Goal: Transaction & Acquisition: Purchase product/service

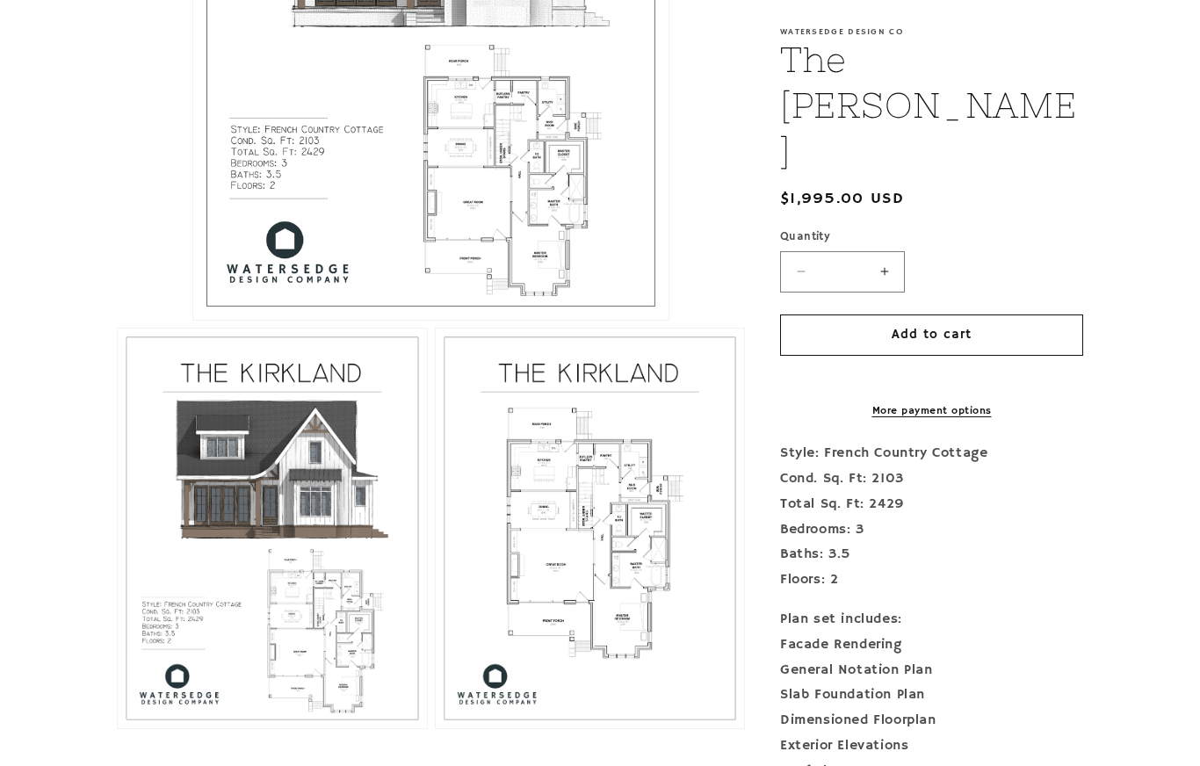
scroll to position [712, 0]
click at [436, 730] on button "Open media 3 in modal" at bounding box center [436, 730] width 0 height 0
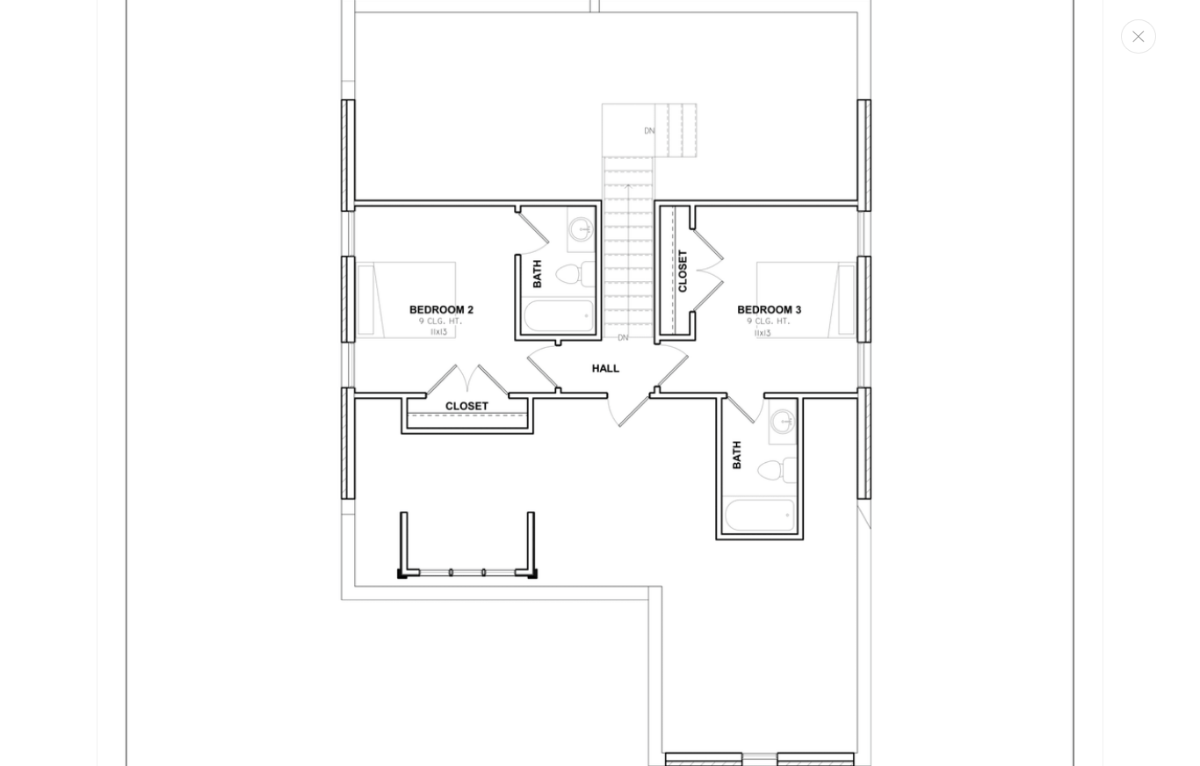
scroll to position [4211, 0]
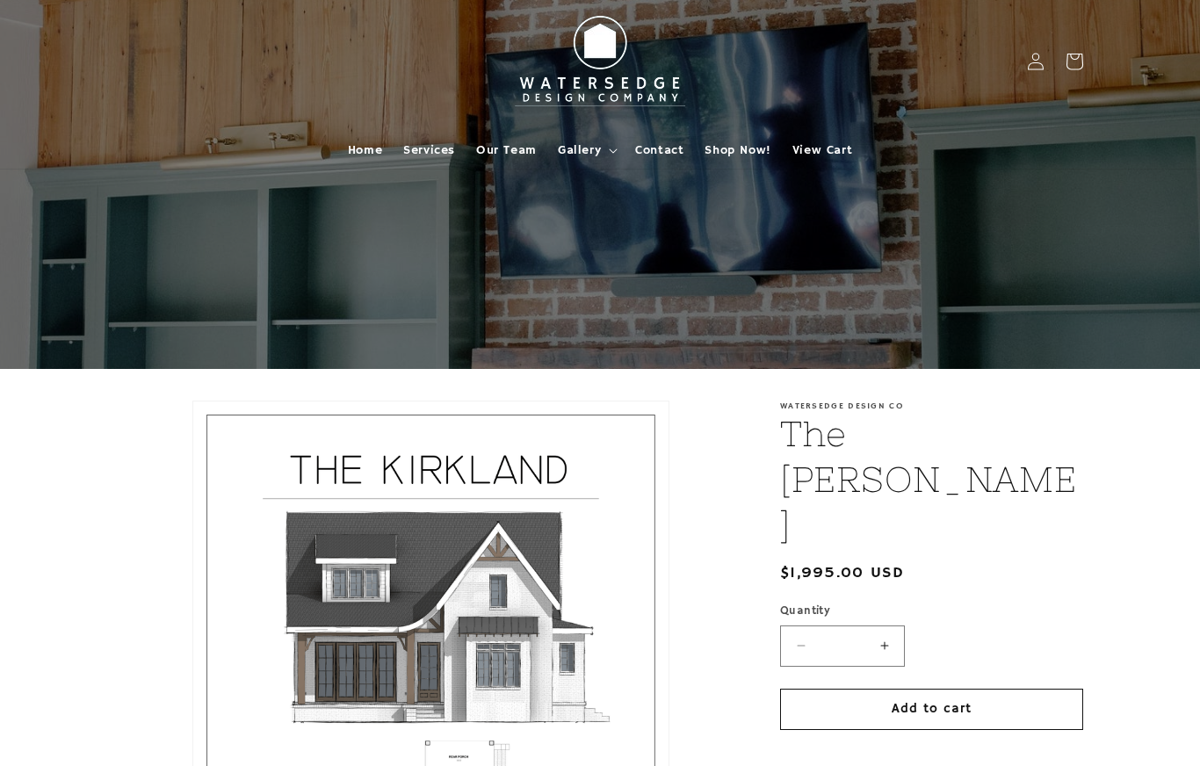
click at [366, 159] on link "Home" at bounding box center [364, 150] width 55 height 37
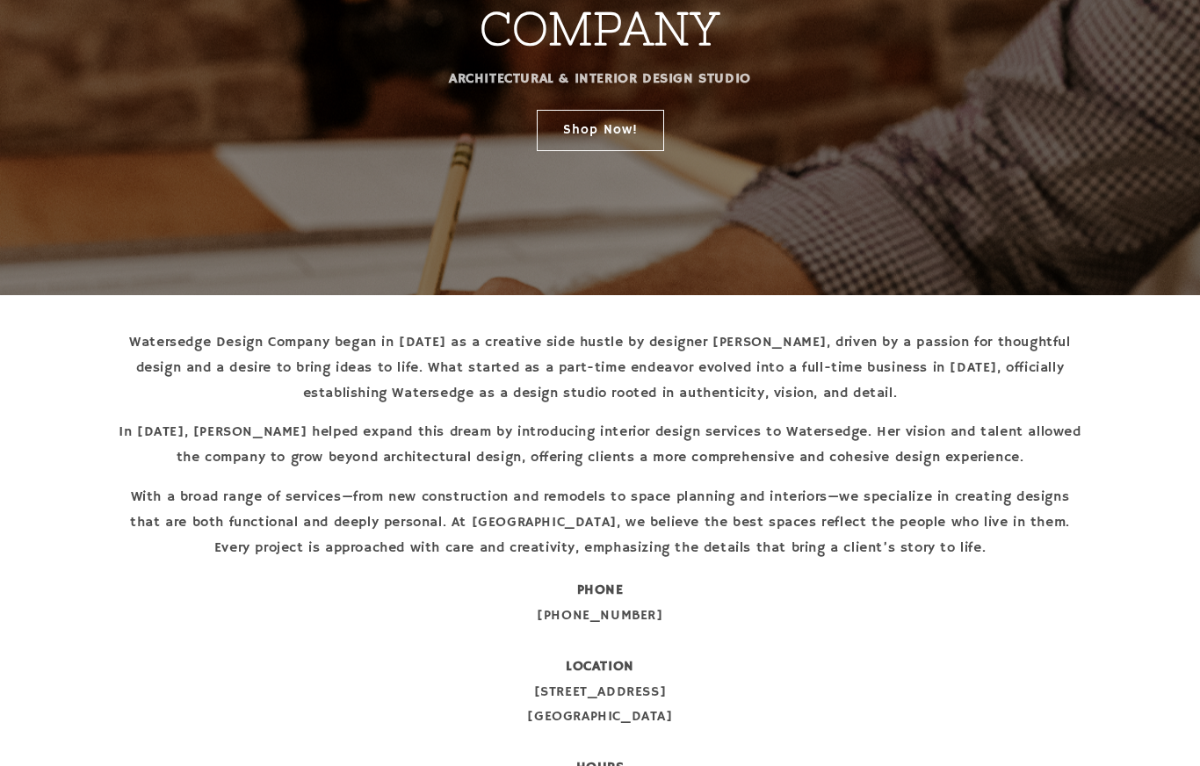
scroll to position [337, 0]
click at [604, 134] on link "Shop Now!" at bounding box center [600, 129] width 127 height 41
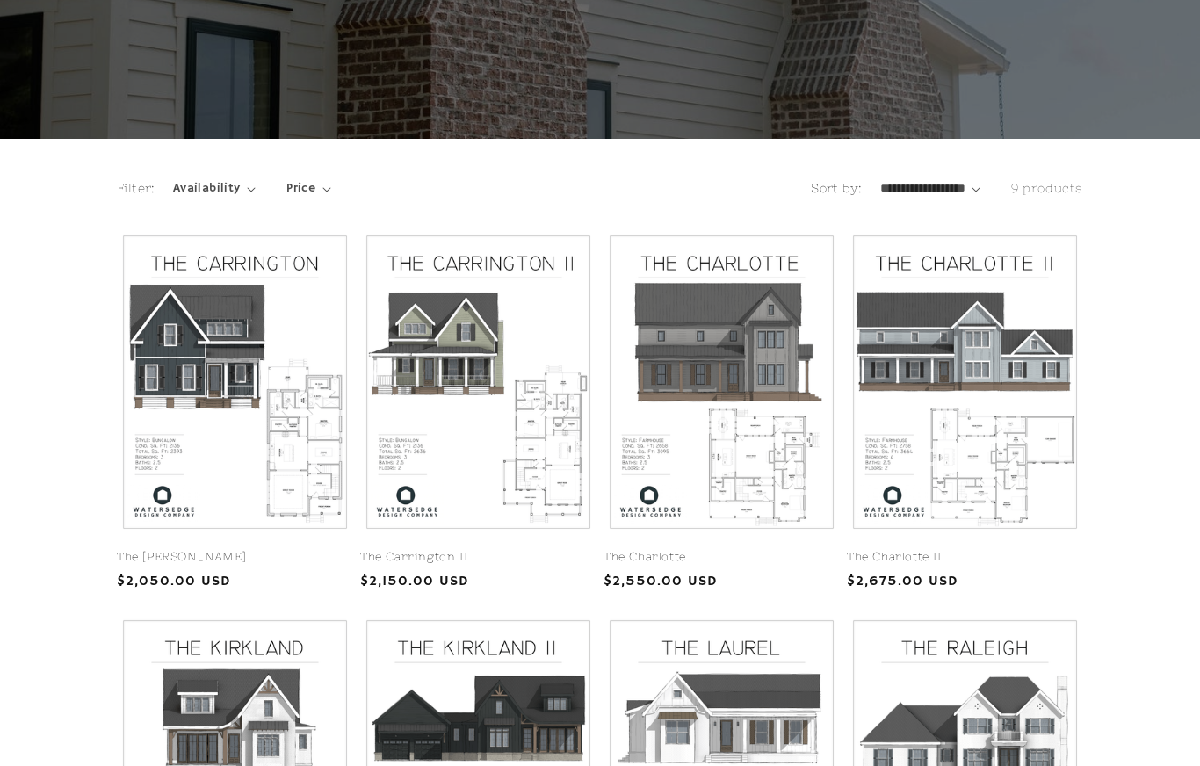
scroll to position [232, 0]
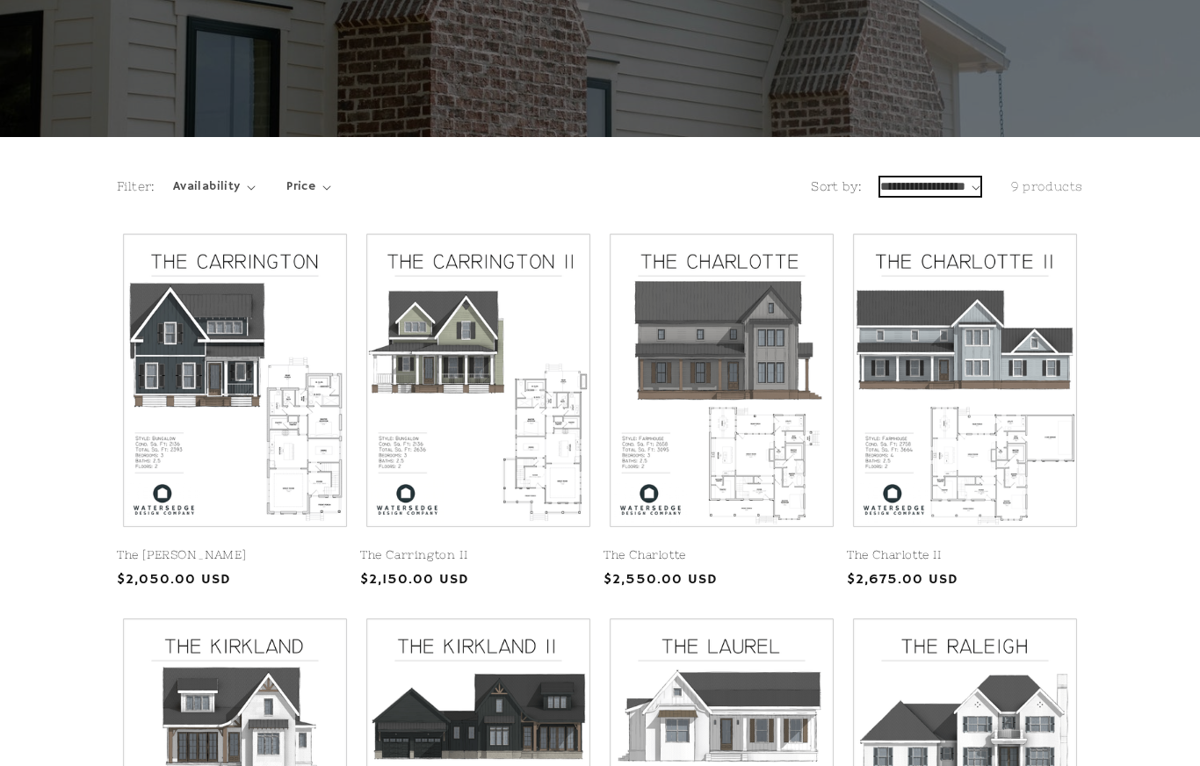
click at [961, 182] on select "**********" at bounding box center [931, 187] width 101 height 18
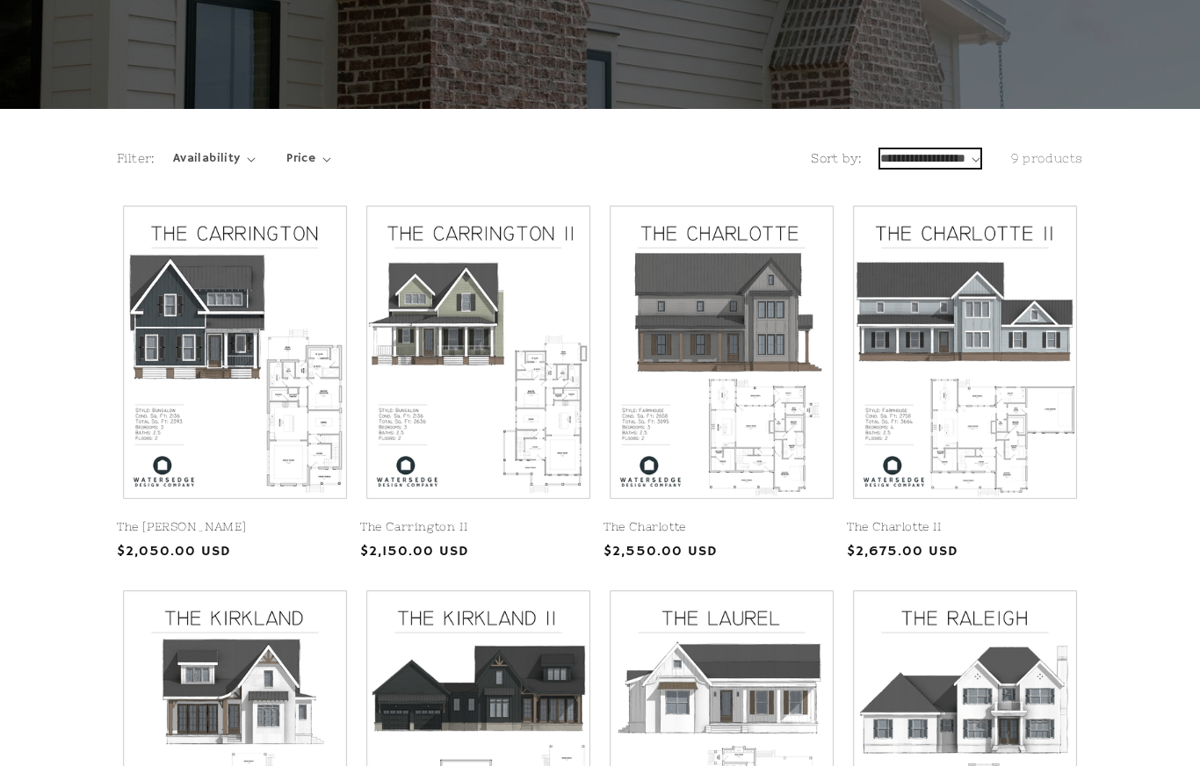
scroll to position [260, 0]
click at [543, 520] on link "The Carrington II" at bounding box center [478, 527] width 236 height 15
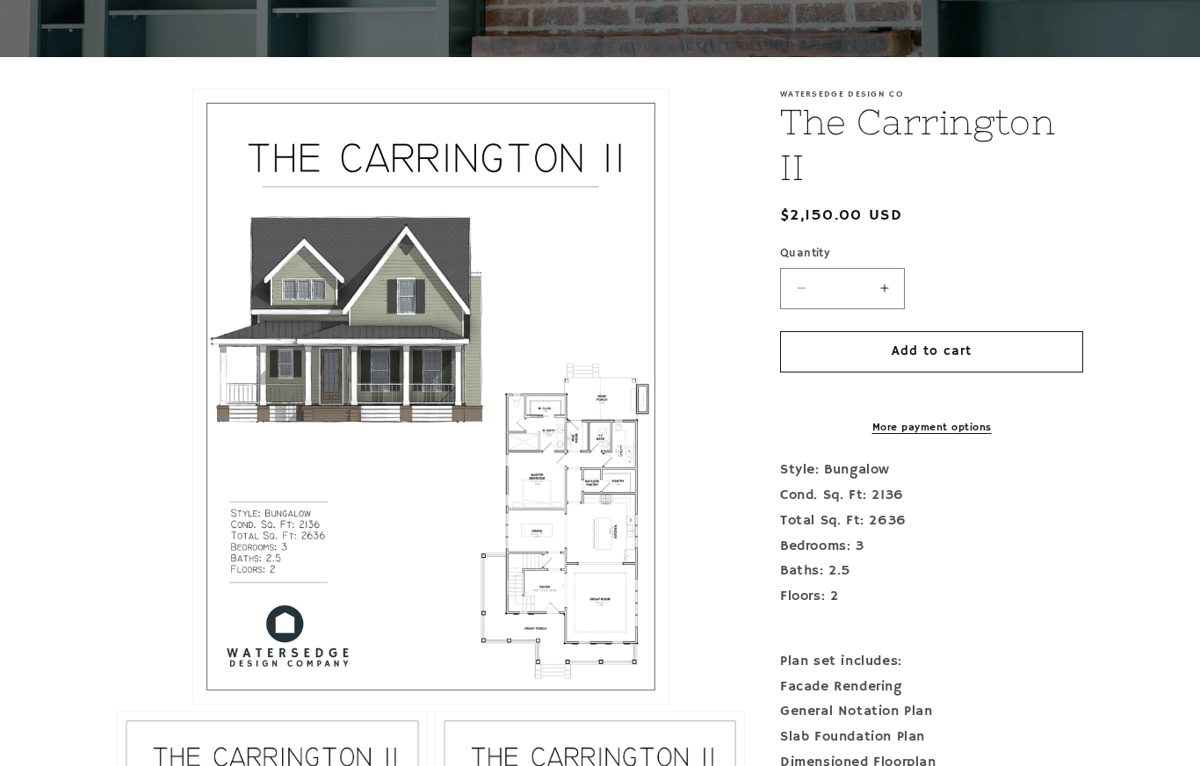
scroll to position [312, 0]
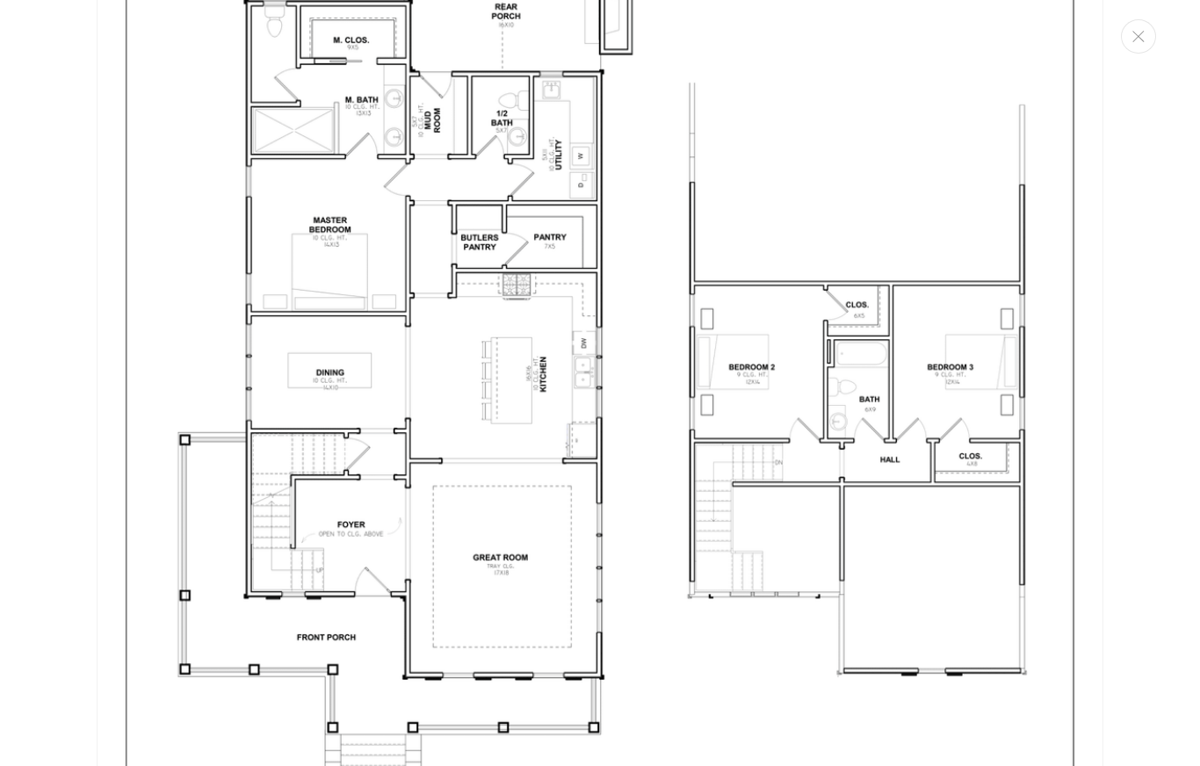
scroll to position [2944, 0]
